Goal: Find contact information: Find contact information

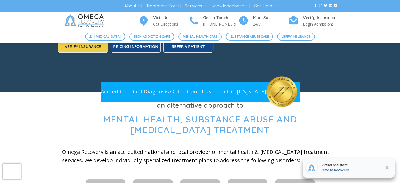
scroll to position [105, 0]
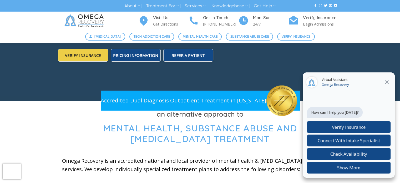
click at [388, 82] on icon "Close" at bounding box center [387, 82] width 4 height 4
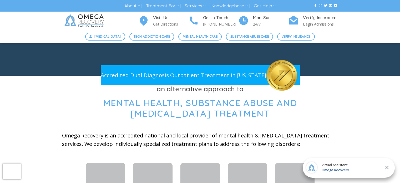
scroll to position [132, 0]
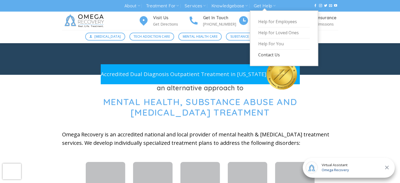
click at [269, 55] on link "Contact Us" at bounding box center [284, 54] width 52 height 11
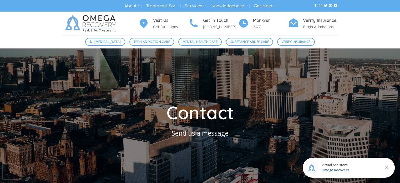
click at [387, 166] on icon "Close" at bounding box center [387, 167] width 4 height 4
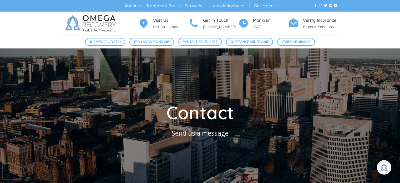
scroll to position [100, 0]
click at [36, 26] on div "Visit Us Get Directions Get In Touch [PHONE_NUMBER] Mon-[DATE] Verify Insurance…" at bounding box center [200, 24] width 400 height 24
click at [27, 33] on div "Visit Us Get Directions Get In Touch [PHONE_NUMBER] Mon-[DATE] Verify Insurance…" at bounding box center [200, 24] width 400 height 24
